Goal: Task Accomplishment & Management: Use online tool/utility

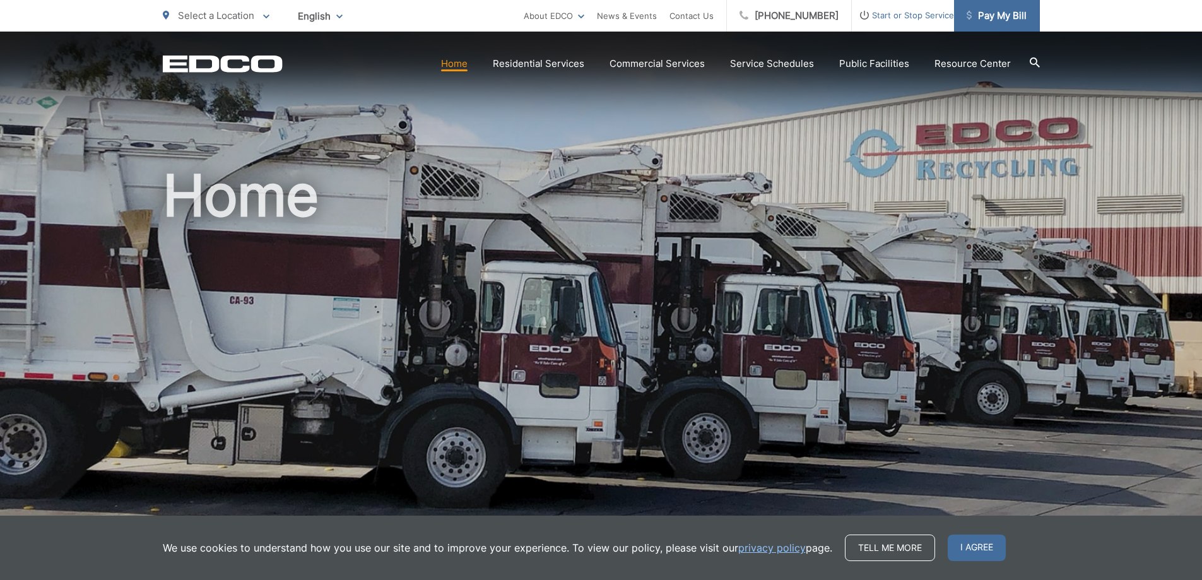
click at [1002, 20] on span "Pay My Bill" at bounding box center [996, 15] width 60 height 15
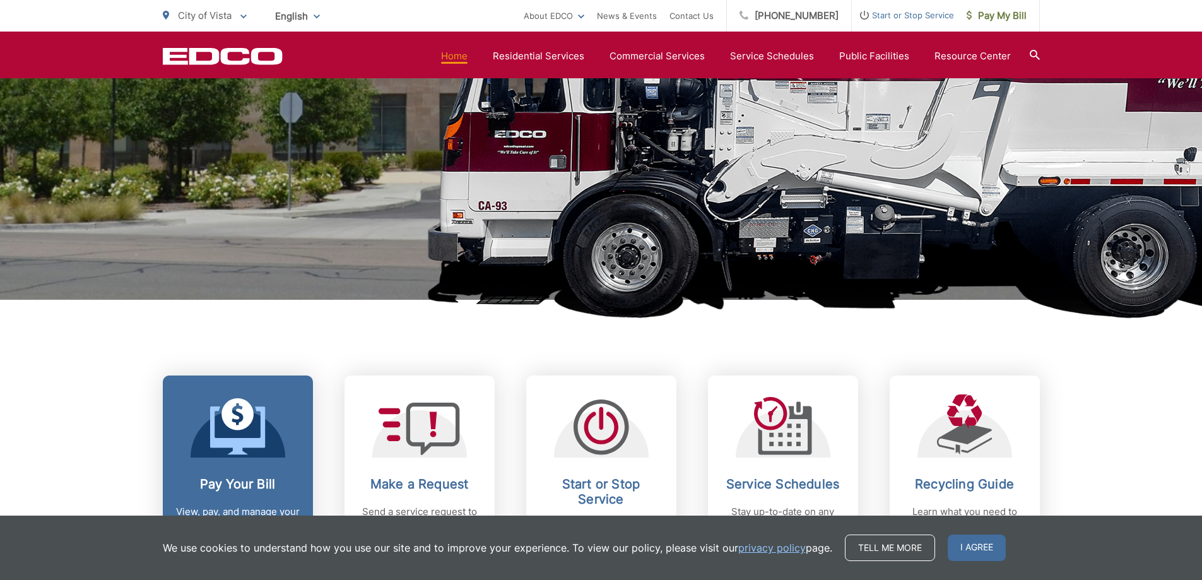
scroll to position [378, 0]
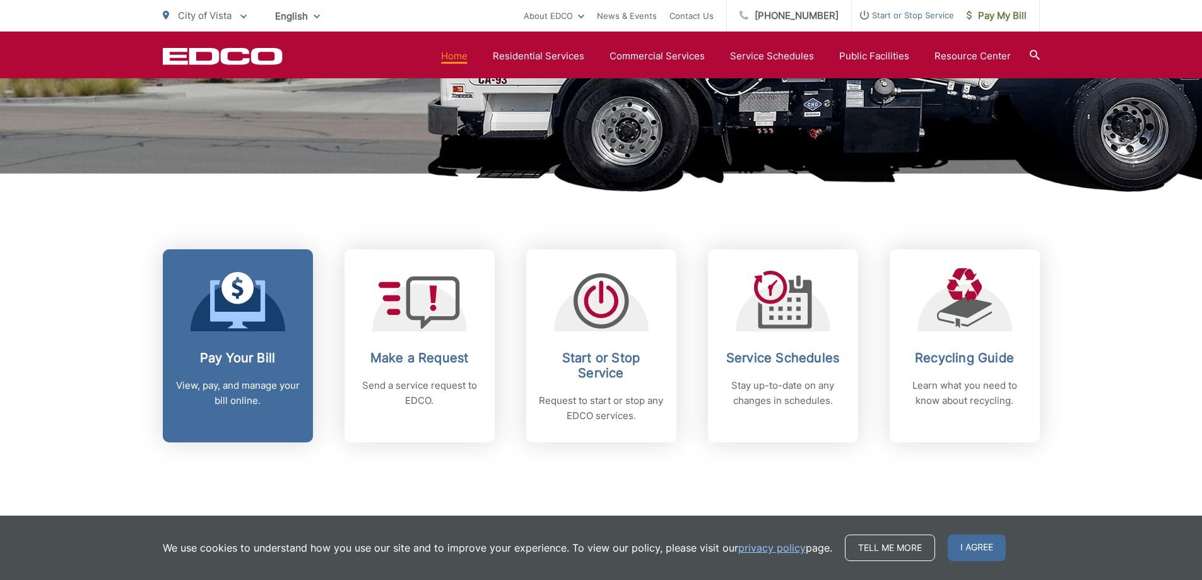
click at [228, 357] on h2 "Pay Your Bill" at bounding box center [237, 357] width 125 height 15
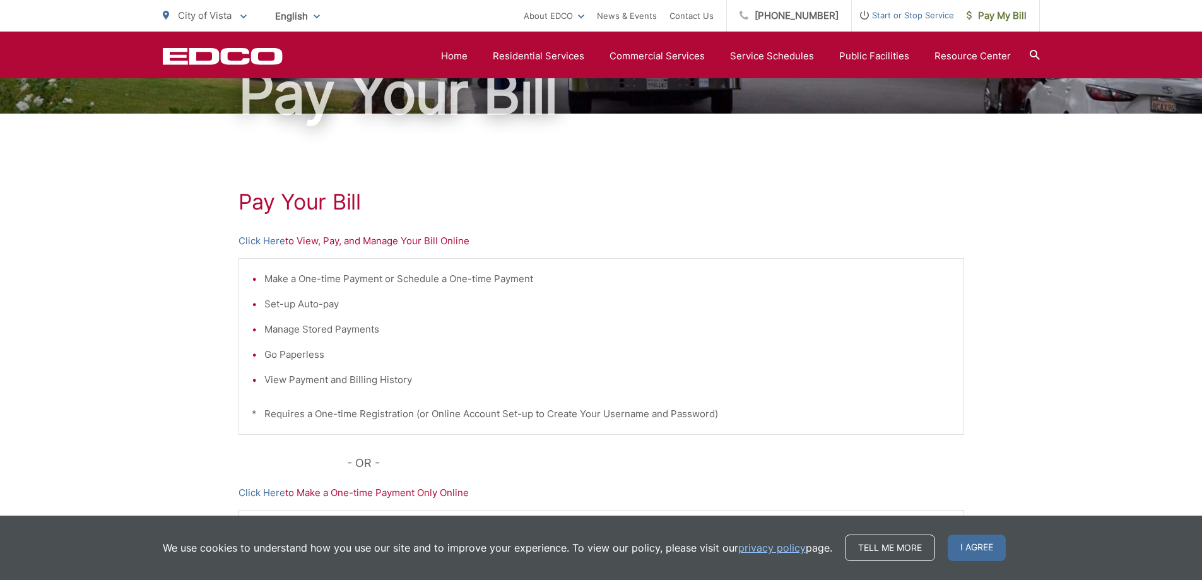
scroll to position [126, 0]
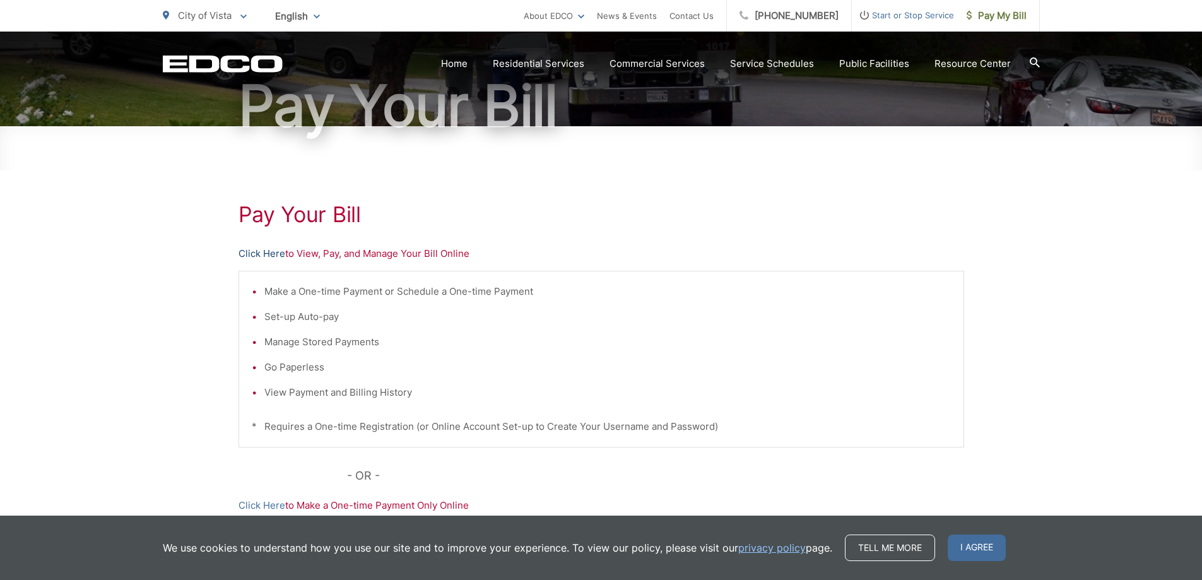
click at [258, 256] on link "Click Here" at bounding box center [261, 253] width 47 height 15
